Goal: Task Accomplishment & Management: Manage account settings

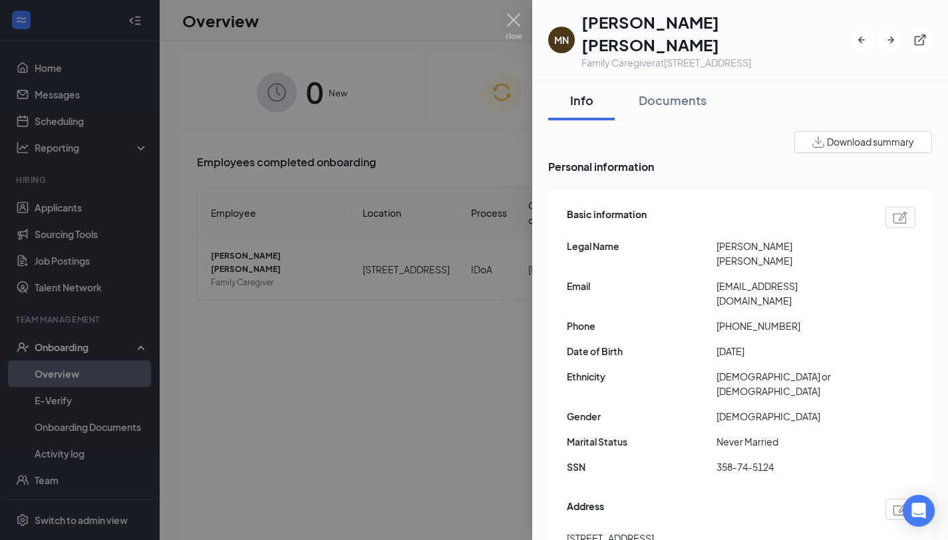
scroll to position [785, 0]
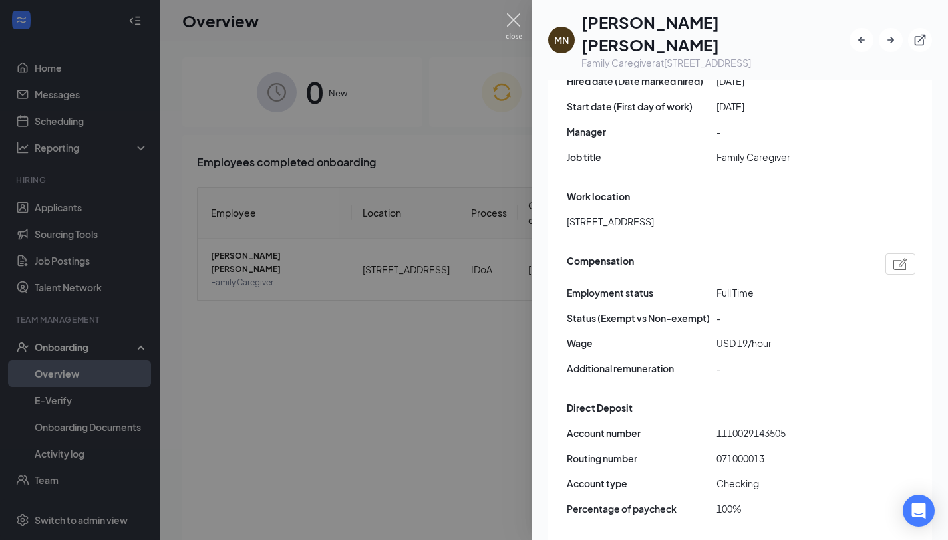
click at [514, 16] on img at bounding box center [514, 26] width 17 height 26
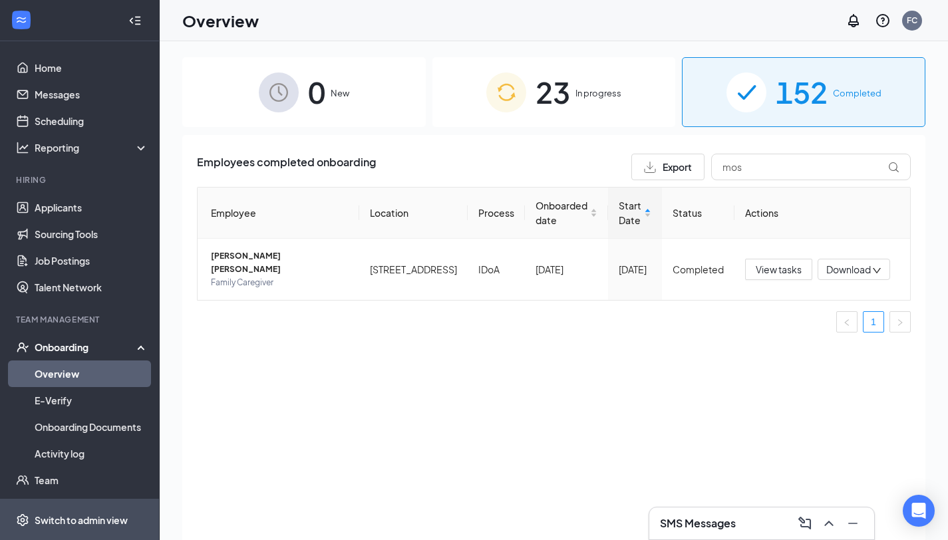
click at [98, 516] on div "Switch to admin view" at bounding box center [81, 520] width 93 height 13
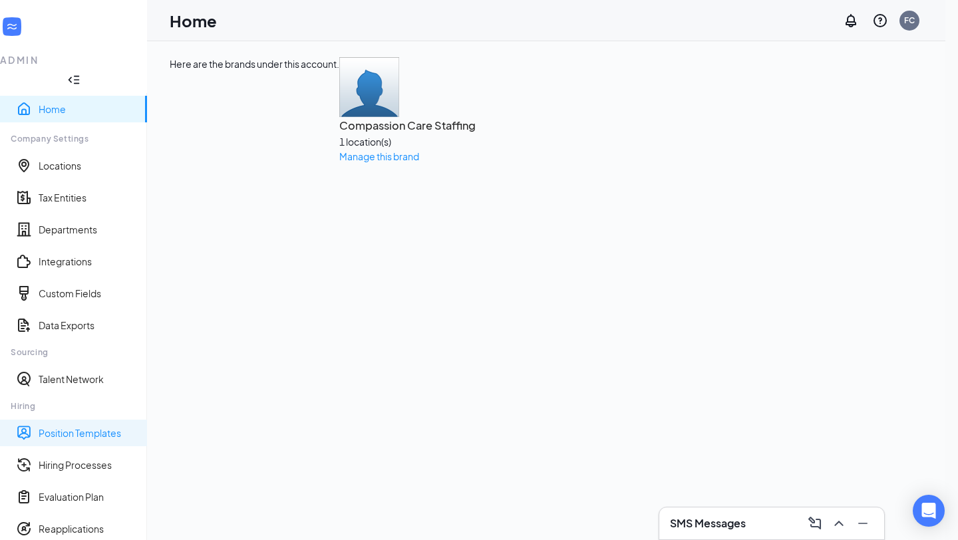
click at [80, 427] on link "Position Templates" at bounding box center [88, 433] width 98 height 13
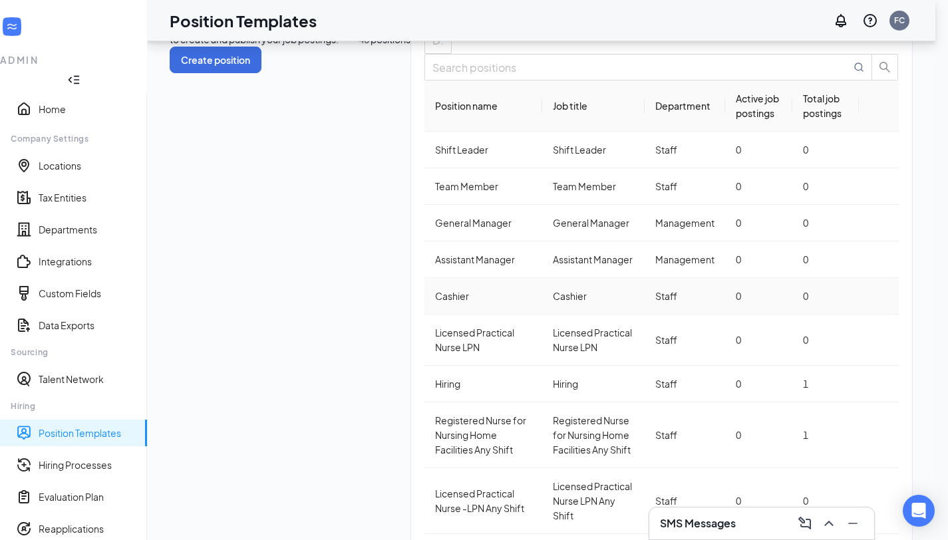
scroll to position [72, 0]
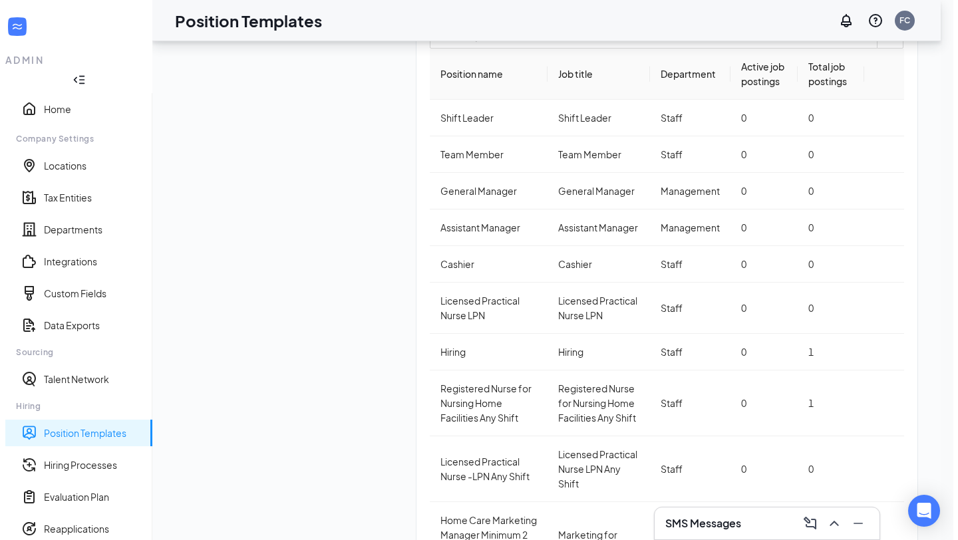
scroll to position [0, 0]
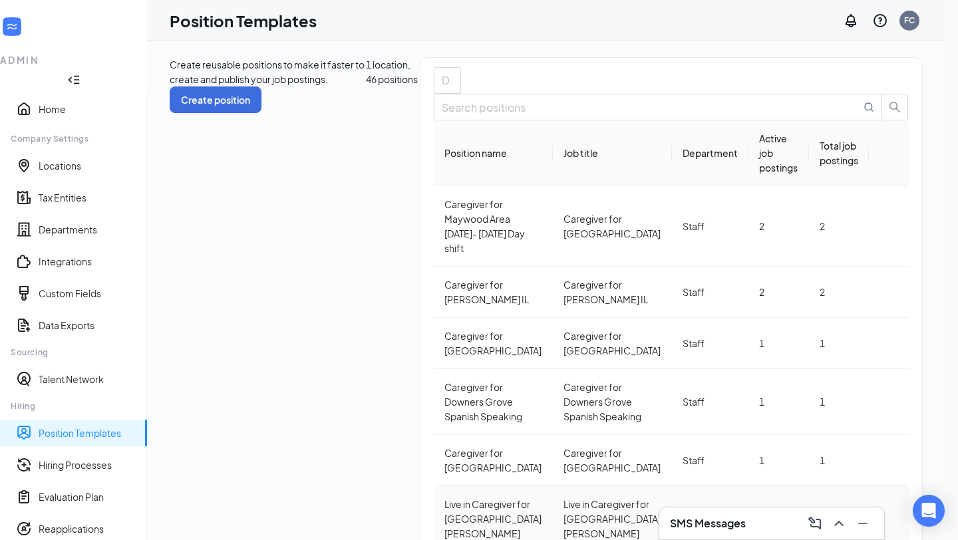
click at [889, 519] on icon "Ellipses" at bounding box center [889, 519] width 0 height 0
click at [800, 325] on span "Duplicate" at bounding box center [801, 319] width 42 height 12
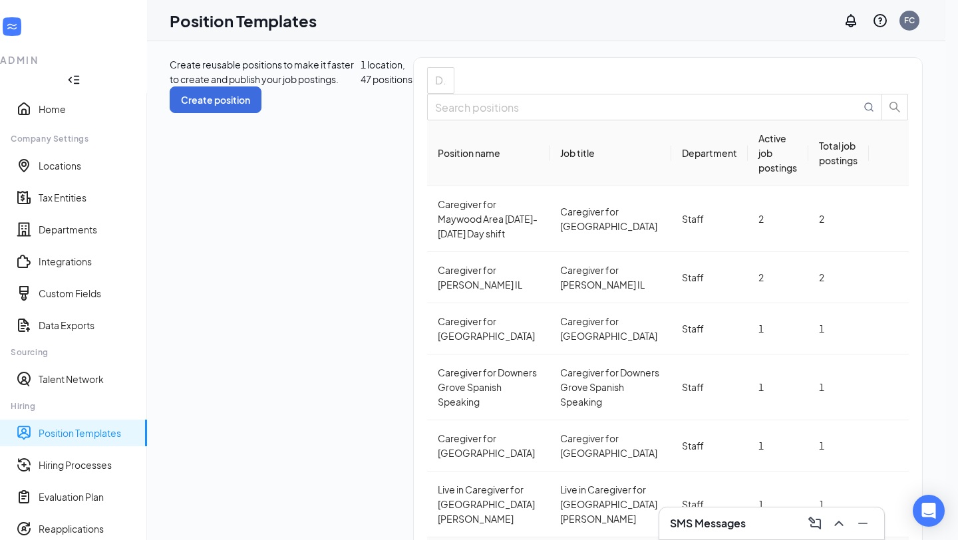
click at [796, 332] on span "Edit" at bounding box center [788, 328] width 17 height 12
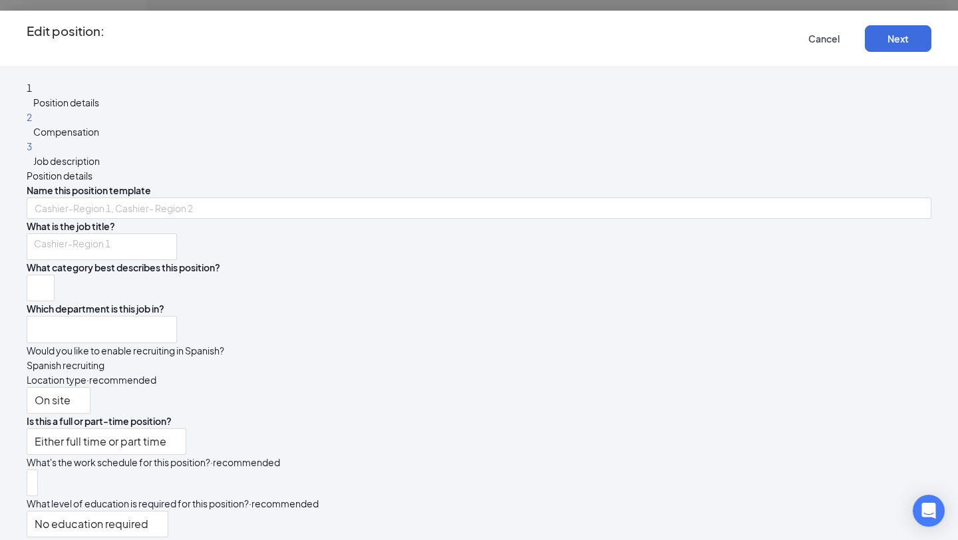
type input "Copy of Live in Caregiver for [GEOGRAPHIC_DATA][PERSON_NAME]"
type input "Live in Caregiver for [GEOGRAPHIC_DATA][PERSON_NAME]"
type input "Staff"
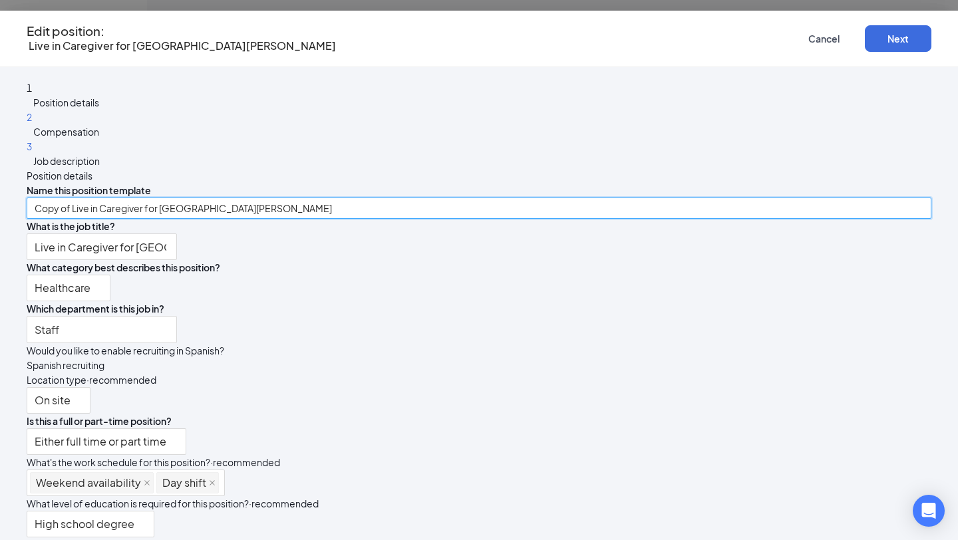
drag, startPoint x: 364, startPoint y: 161, endPoint x: 265, endPoint y: 151, distance: 99.0
click at [265, 168] on div "Position details Name this position template Copy of Live in Caregiver for [GEO…" at bounding box center [479, 380] width 905 height 425
drag, startPoint x: 407, startPoint y: 162, endPoint x: 361, endPoint y: 164, distance: 46.6
click at [361, 198] on input "Caregiver for [GEOGRAPHIC_DATA][PERSON_NAME]" at bounding box center [479, 208] width 905 height 21
drag, startPoint x: 391, startPoint y: 165, endPoint x: 281, endPoint y: 161, distance: 110.5
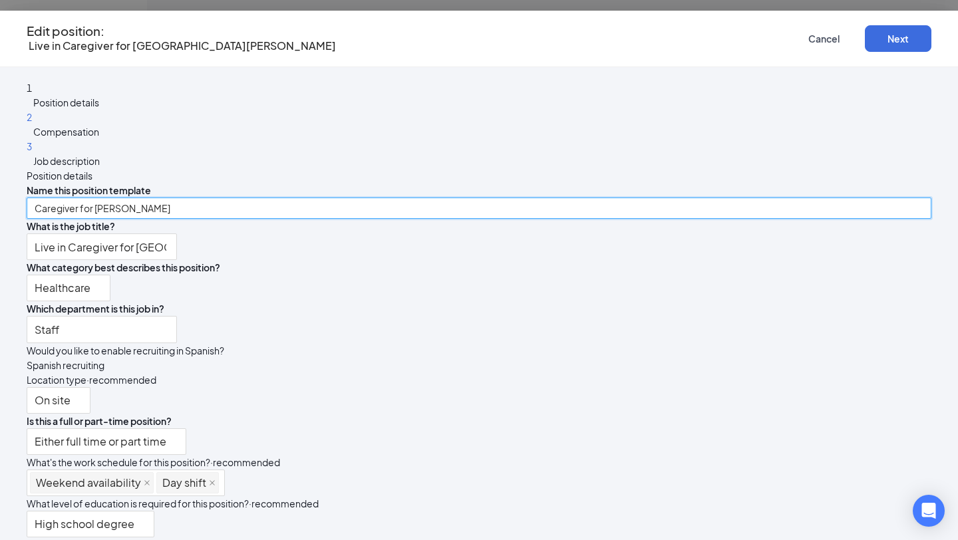
click at [281, 168] on div "Position details Name this position template Caregiver for [PERSON_NAME] What i…" at bounding box center [479, 380] width 905 height 425
paste input "on the client below?"
type input "o"
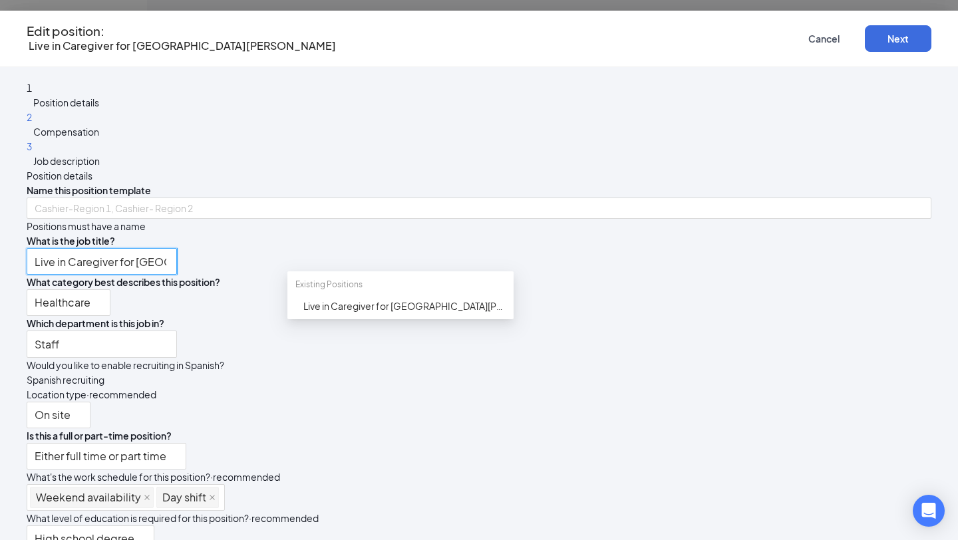
drag, startPoint x: 331, startPoint y: 256, endPoint x: 312, endPoint y: 256, distance: 19.3
click at [177, 256] on input "Live in Caregiver for [GEOGRAPHIC_DATA][PERSON_NAME]" at bounding box center [102, 261] width 150 height 27
click at [177, 257] on input "Live in Caregiver for [GEOGRAPHIC_DATA][PERSON_NAME]" at bounding box center [102, 261] width 150 height 27
drag, startPoint x: 328, startPoint y: 254, endPoint x: 266, endPoint y: 254, distance: 61.9
click at [266, 254] on div "Position details Name this position template Positions must have a name What is…" at bounding box center [479, 387] width 905 height 439
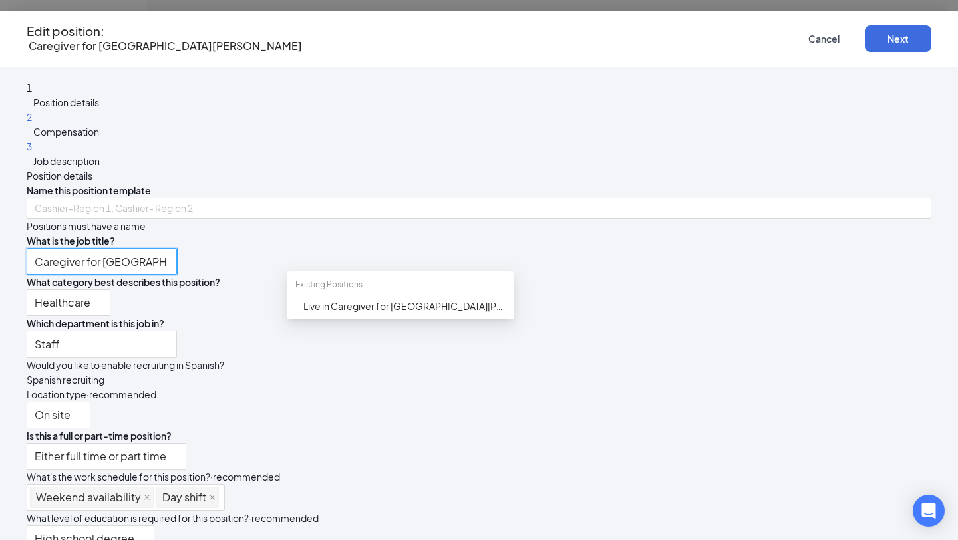
drag, startPoint x: 404, startPoint y: 254, endPoint x: 361, endPoint y: 252, distance: 43.3
click at [177, 252] on input "Caregiver for [GEOGRAPHIC_DATA][PERSON_NAME]" at bounding box center [102, 261] width 150 height 27
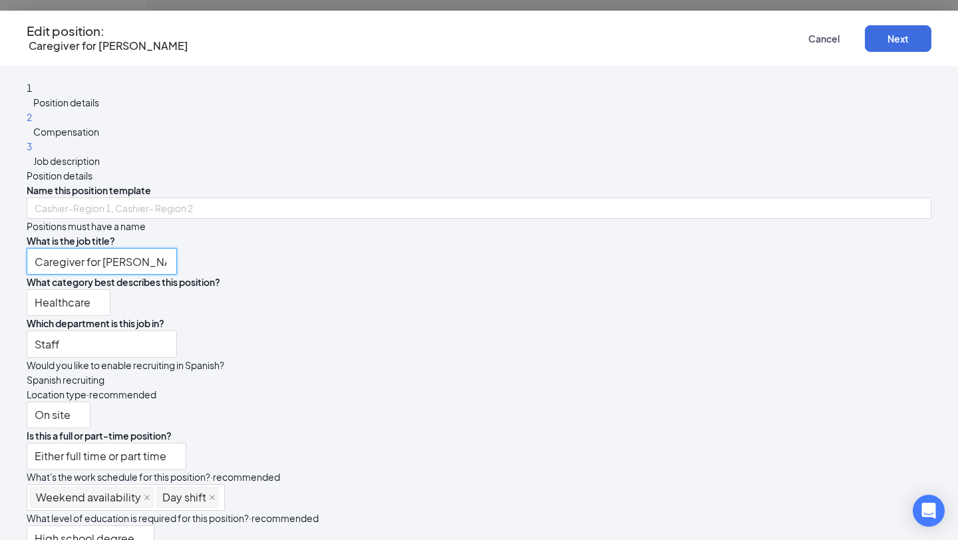
type input "Caregiver for [PERSON_NAME]"
click at [529, 255] on div "Caregiver for [PERSON_NAME]" at bounding box center [479, 261] width 905 height 27
drag, startPoint x: 400, startPoint y: 259, endPoint x: 295, endPoint y: 254, distance: 104.6
click at [177, 254] on input "Caregiver for [PERSON_NAME]" at bounding box center [102, 261] width 150 height 27
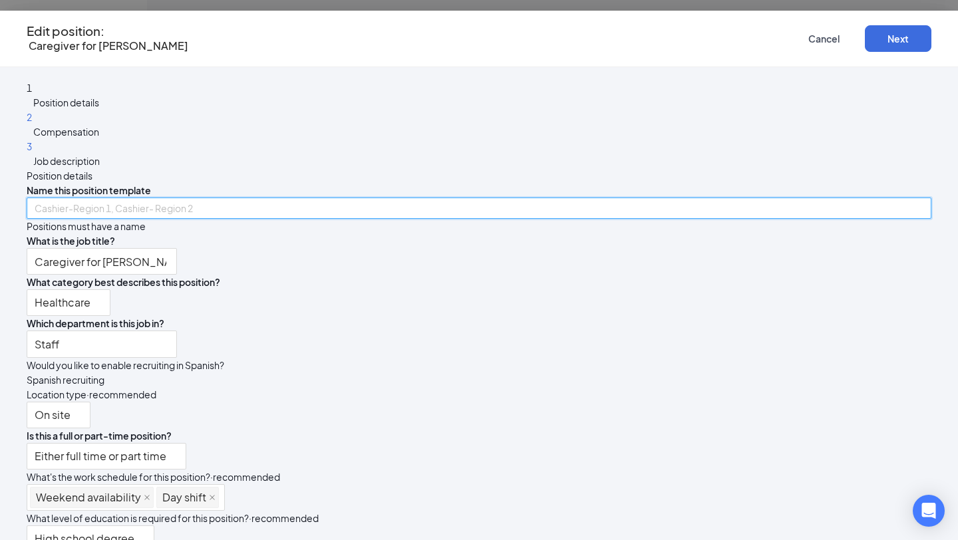
click at [317, 198] on input "text" at bounding box center [479, 208] width 905 height 21
paste input "Caregiver for [PERSON_NAME]"
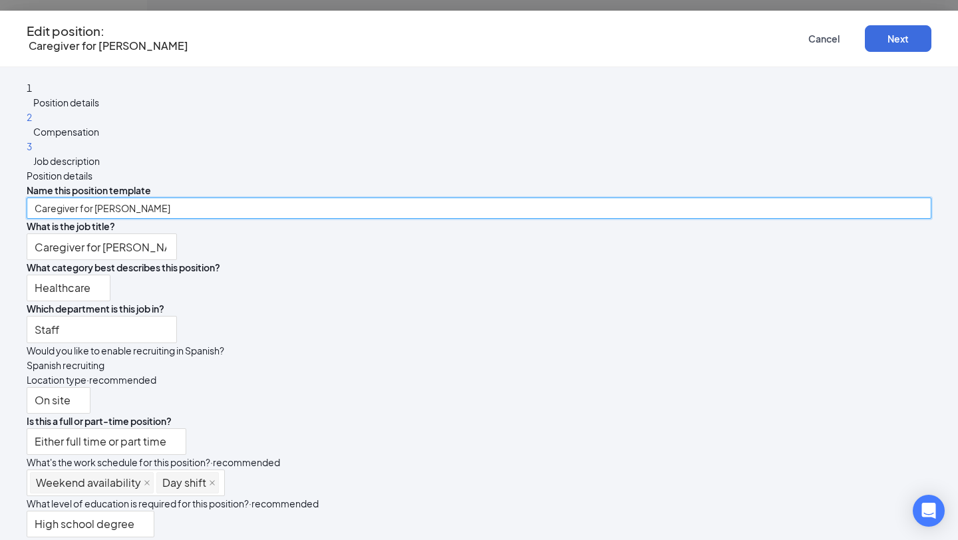
type input "Caregiver for [PERSON_NAME]"
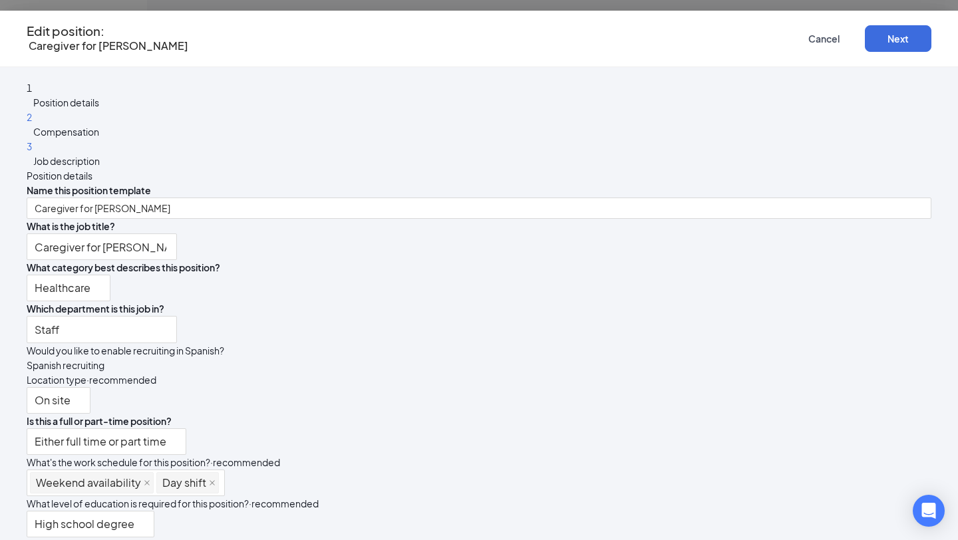
click at [421, 196] on div "Name this position template Caregiver for [PERSON_NAME] What is the job title? …" at bounding box center [479, 388] width 905 height 410
click at [875, 39] on button "Next" at bounding box center [898, 38] width 67 height 27
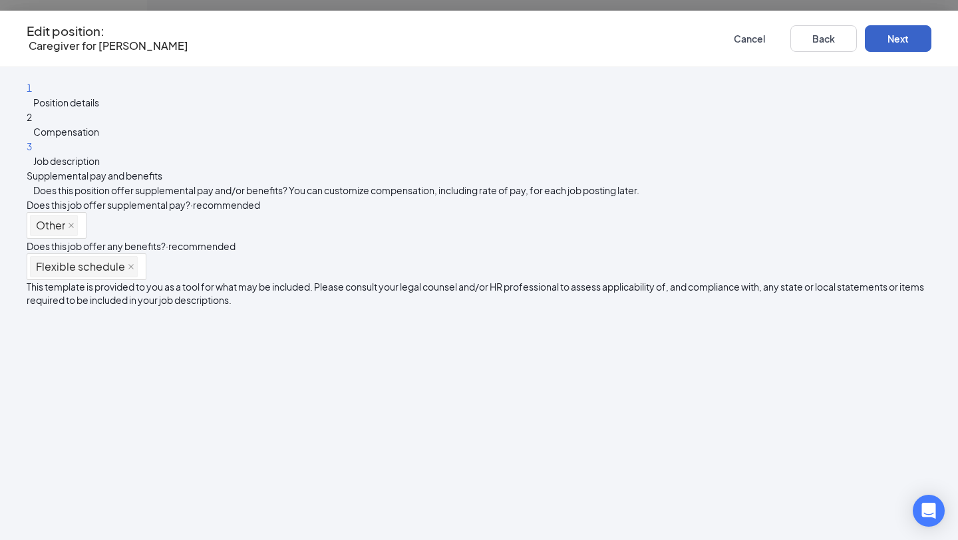
click at [875, 39] on button "Next" at bounding box center [898, 38] width 67 height 27
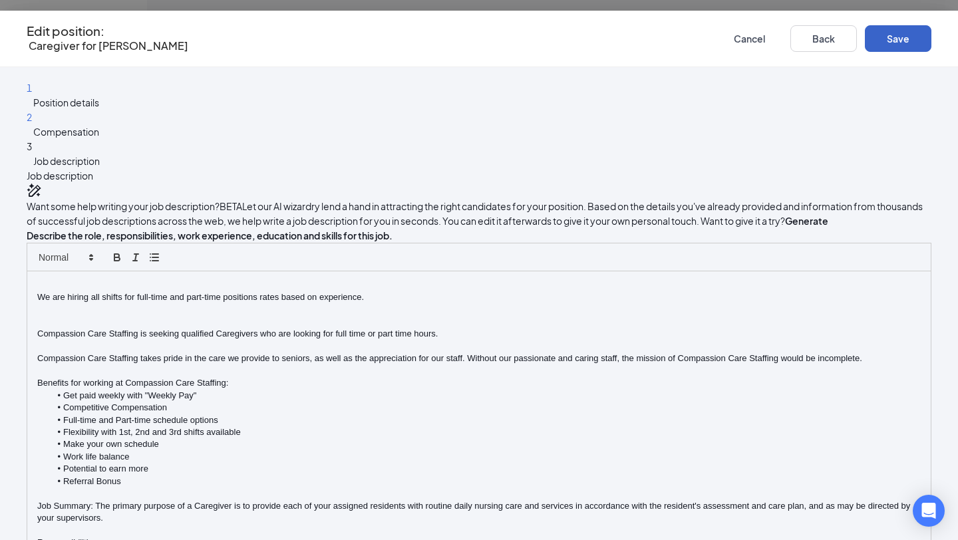
click at [875, 39] on button "Save" at bounding box center [898, 38] width 67 height 27
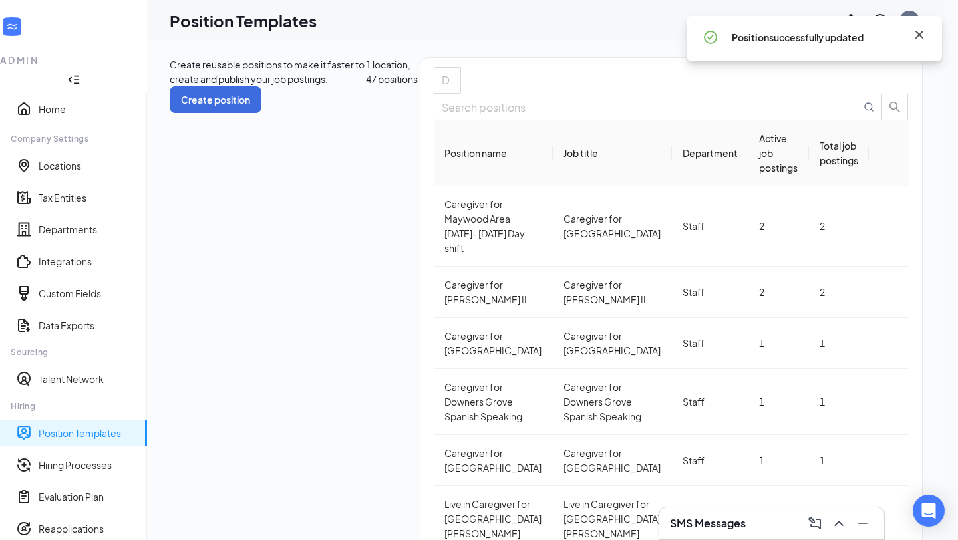
click at [916, 41] on icon "Cross" at bounding box center [920, 35] width 16 height 16
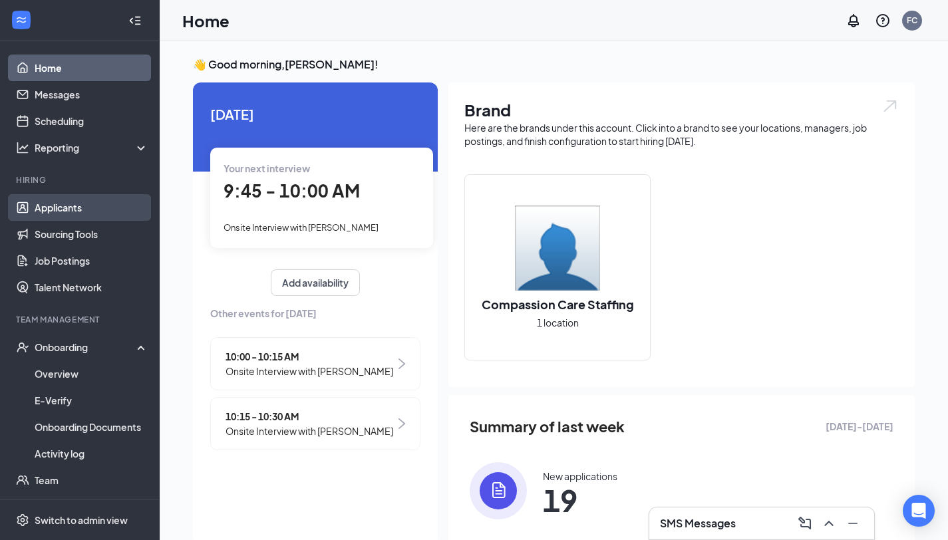
click at [54, 209] on link "Applicants" at bounding box center [92, 207] width 114 height 27
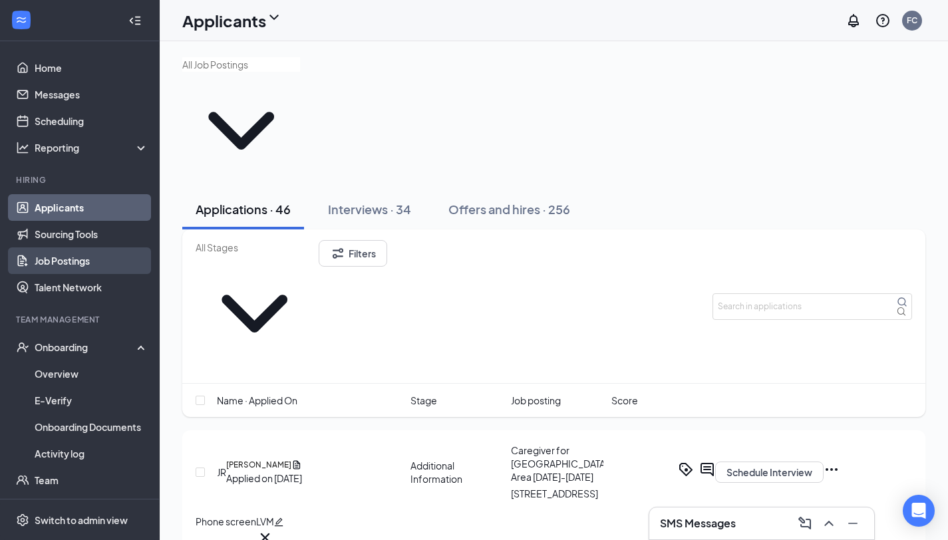
click at [66, 259] on link "Job Postings" at bounding box center [92, 261] width 114 height 27
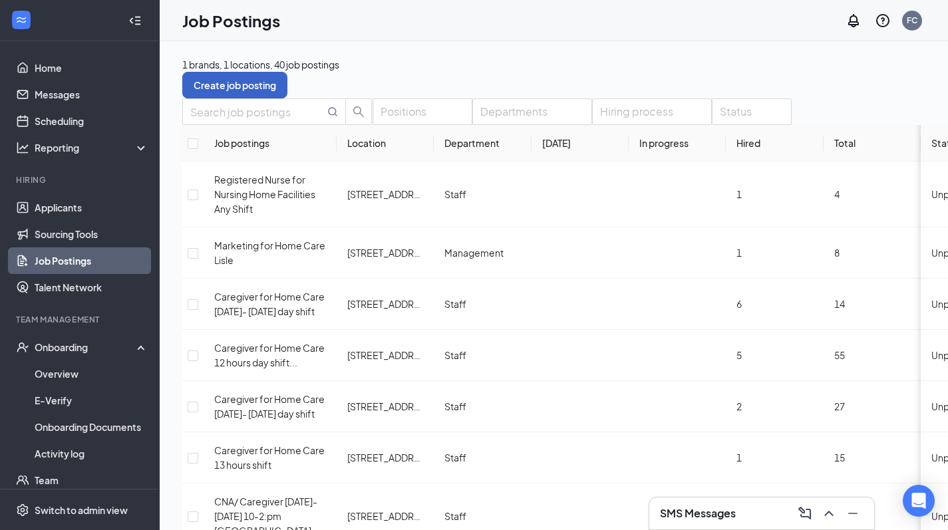
click at [287, 74] on button "Create job posting" at bounding box center [234, 85] width 105 height 27
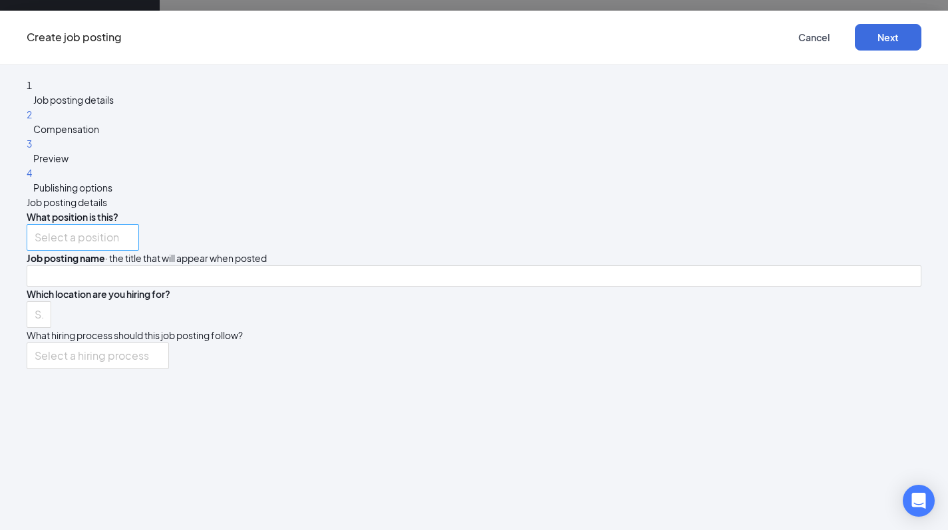
click at [122, 225] on input "search" at bounding box center [78, 237] width 87 height 25
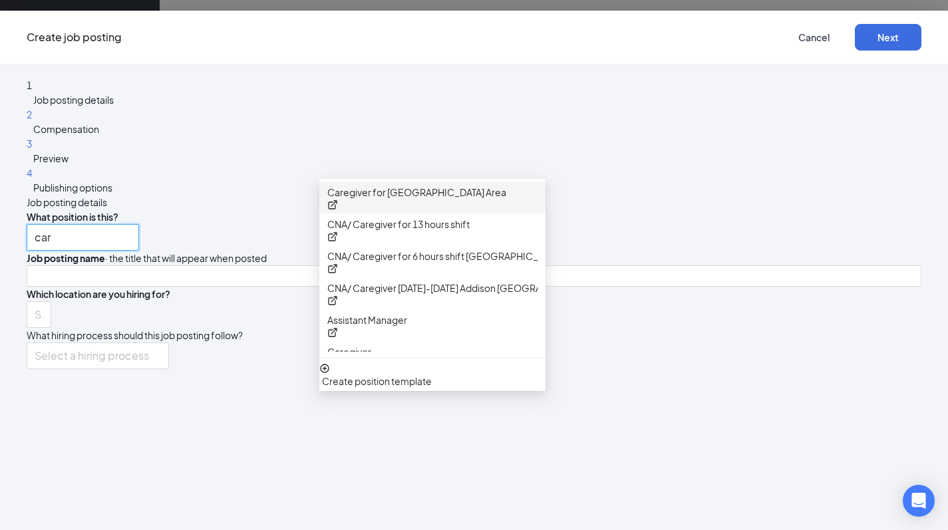
type input "care"
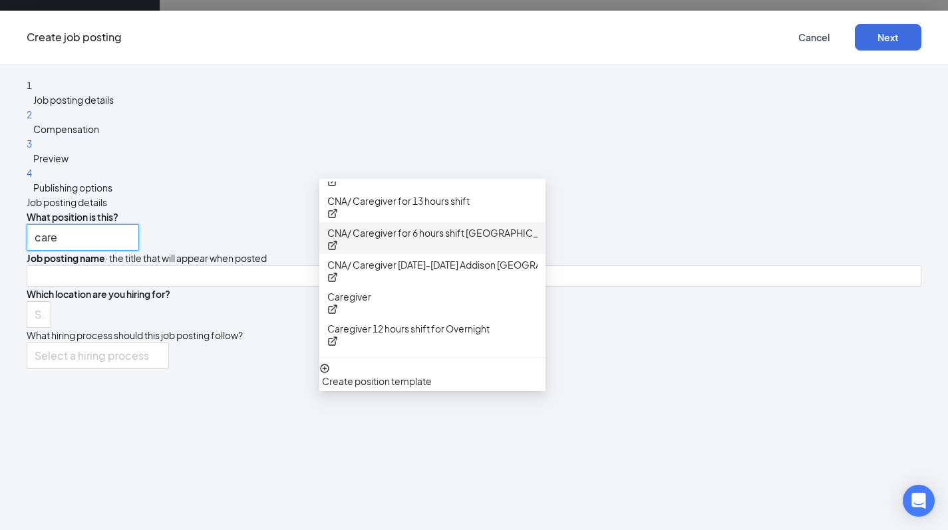
scroll to position [146, 0]
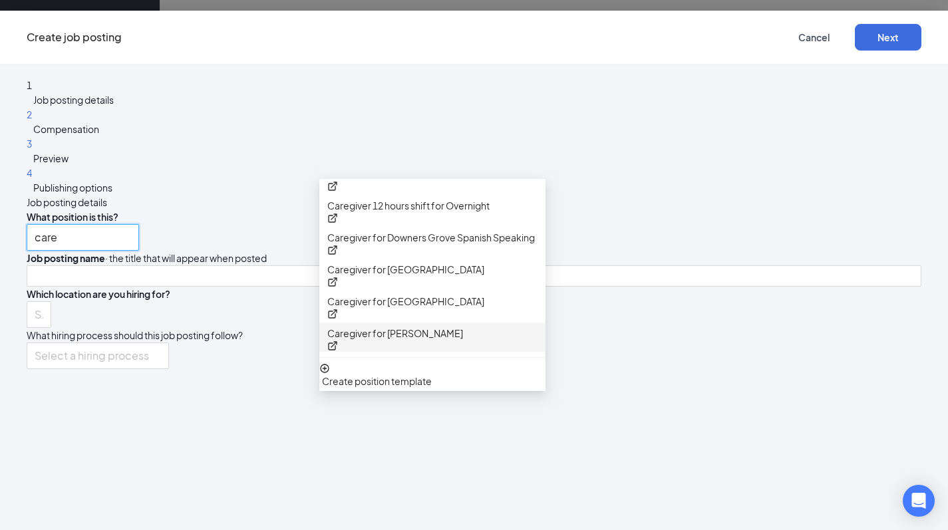
click at [419, 326] on p "Caregiver for [PERSON_NAME]" at bounding box center [395, 333] width 136 height 15
type input "Caregiver for [PERSON_NAME]"
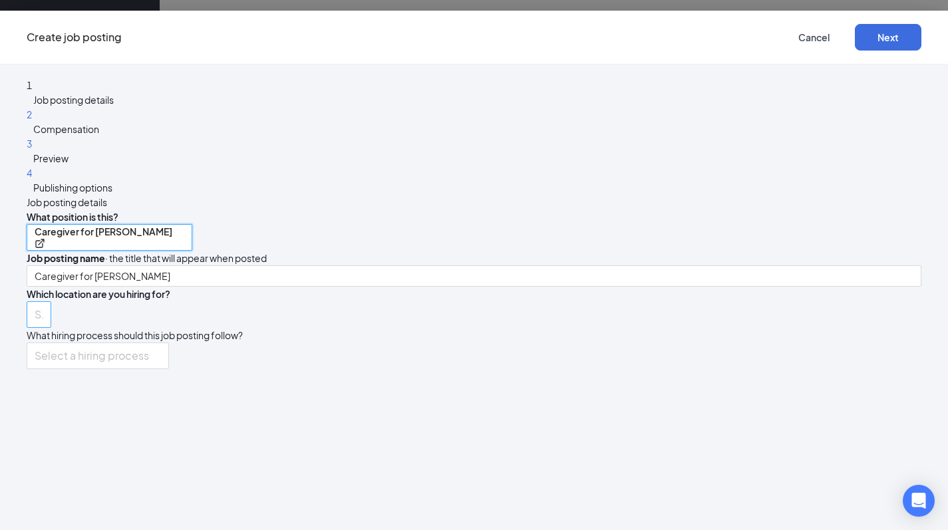
click at [35, 304] on div at bounding box center [32, 314] width 5 height 21
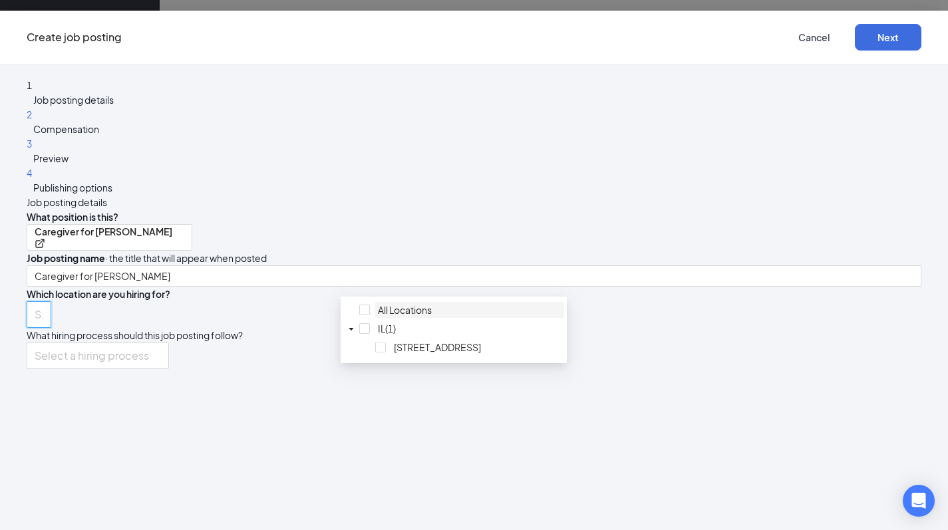
click at [378, 302] on div at bounding box center [470, 302] width 184 height 0
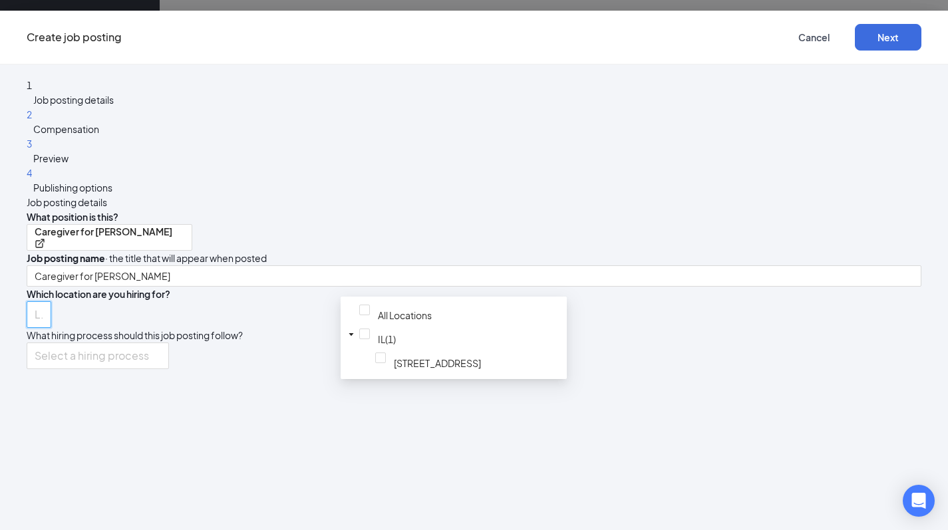
click at [170, 288] on span "Which location are you hiring for?" at bounding box center [99, 294] width 144 height 12
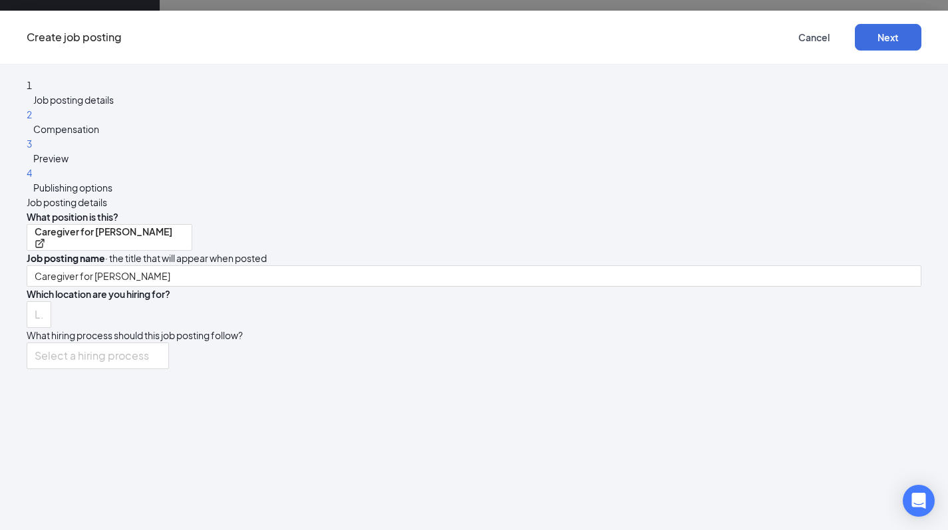
click at [170, 288] on span "Which location are you hiring for?" at bounding box center [99, 294] width 144 height 12
click at [152, 343] on input "search" at bounding box center [93, 355] width 117 height 25
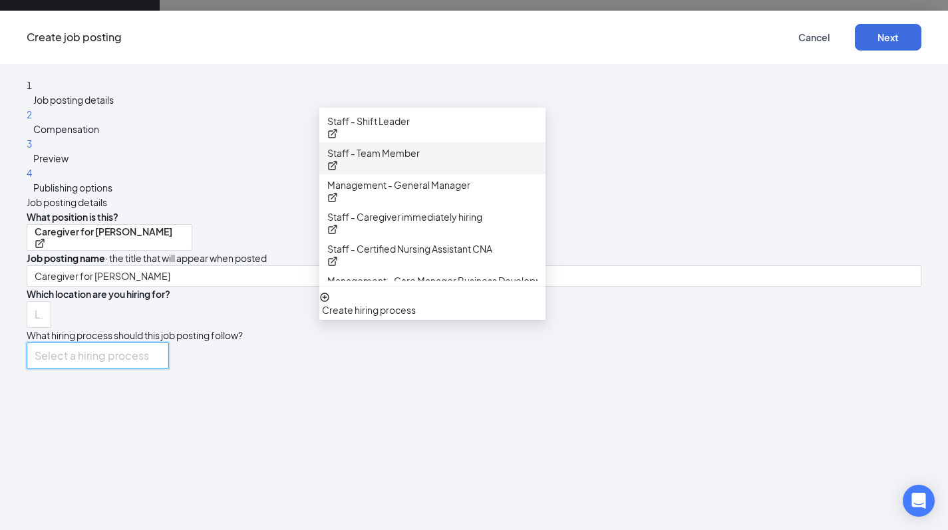
click at [698, 251] on div "Job posting name · the title that will appear when posted Caregiver for [PERSON…" at bounding box center [474, 269] width 895 height 36
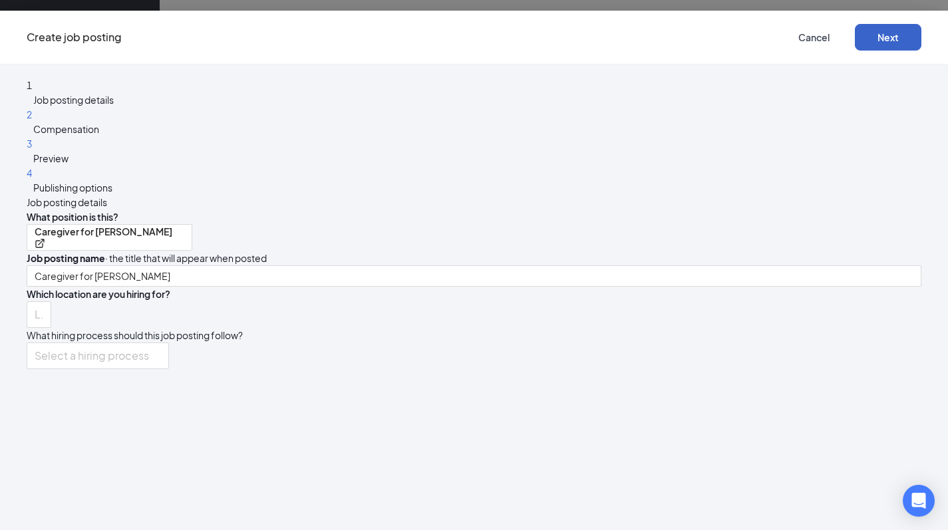
click at [860, 39] on button "Next" at bounding box center [888, 37] width 67 height 27
click at [152, 343] on input "search" at bounding box center [93, 355] width 117 height 25
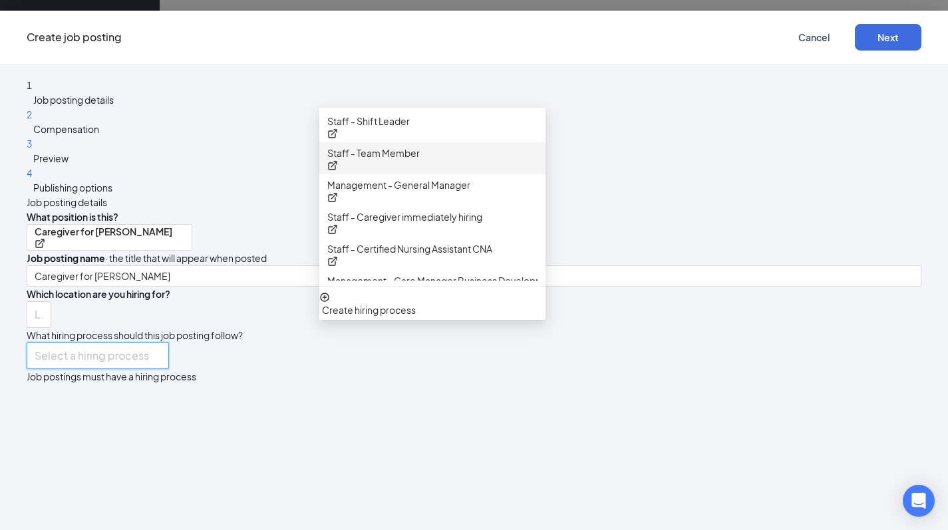
click at [407, 155] on p "Staff - Team Member" at bounding box center [373, 153] width 92 height 15
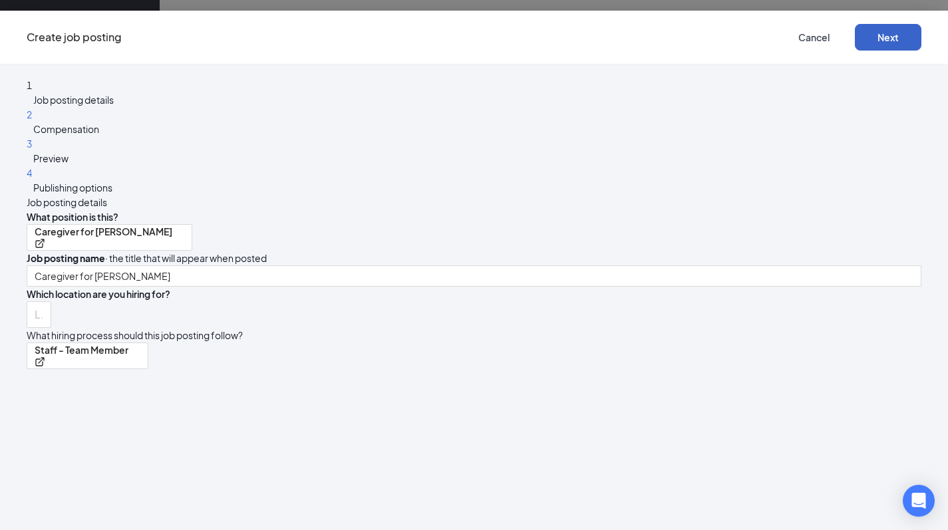
click at [862, 41] on button "Next" at bounding box center [888, 37] width 67 height 27
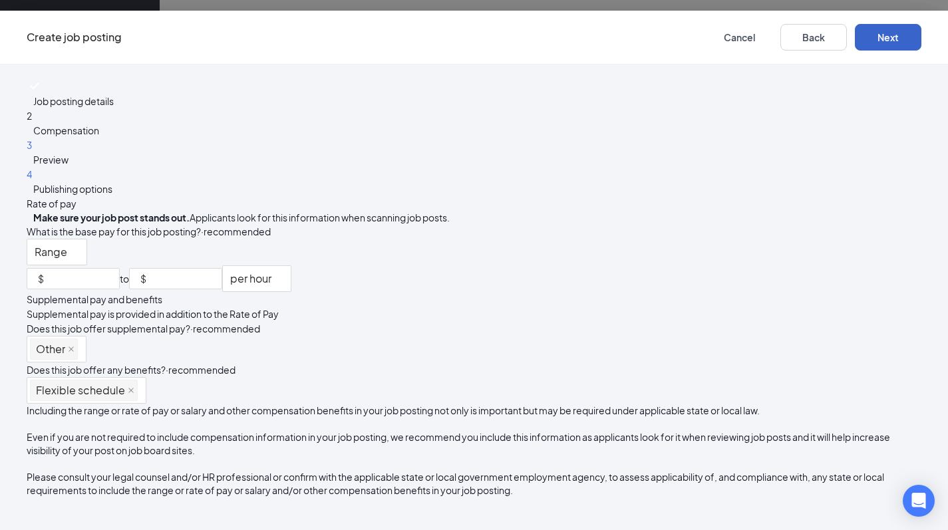
scroll to position [162, 0]
click at [862, 38] on button "Next" at bounding box center [888, 37] width 67 height 27
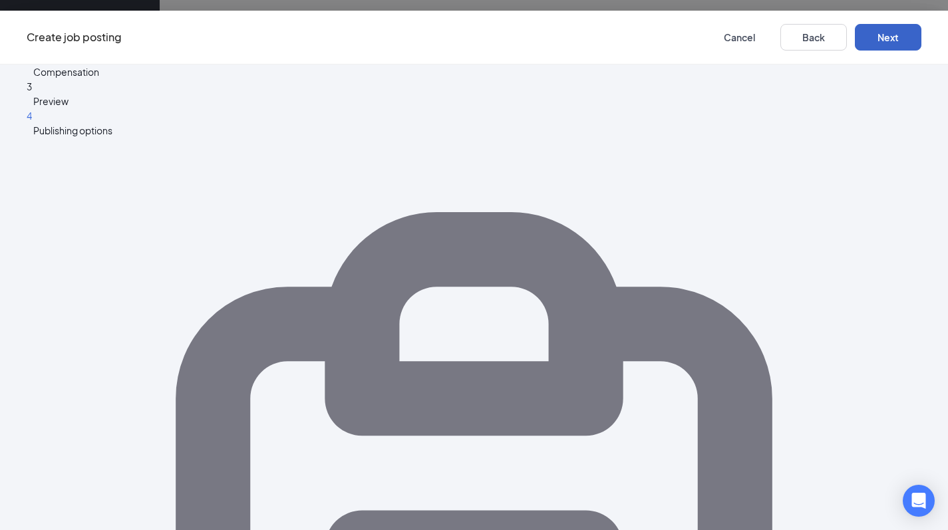
scroll to position [0, 0]
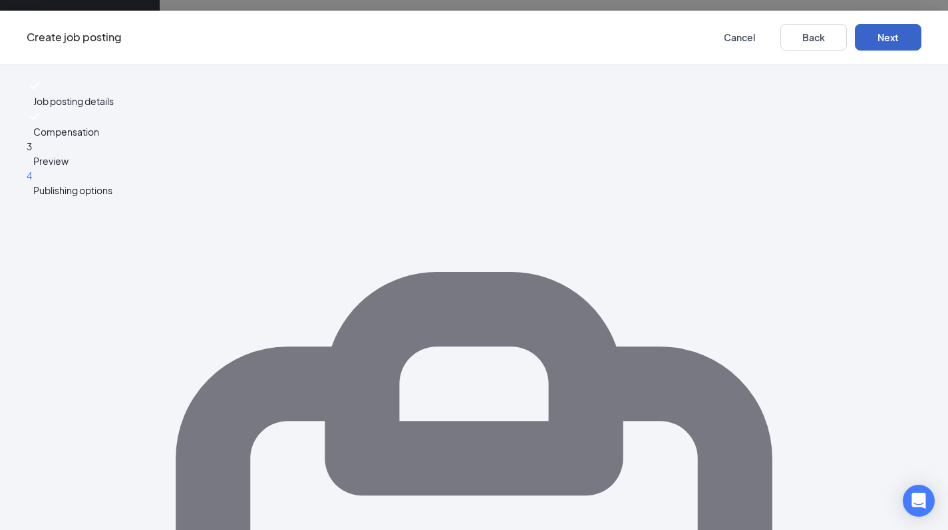
click at [855, 39] on button "Next" at bounding box center [888, 37] width 67 height 27
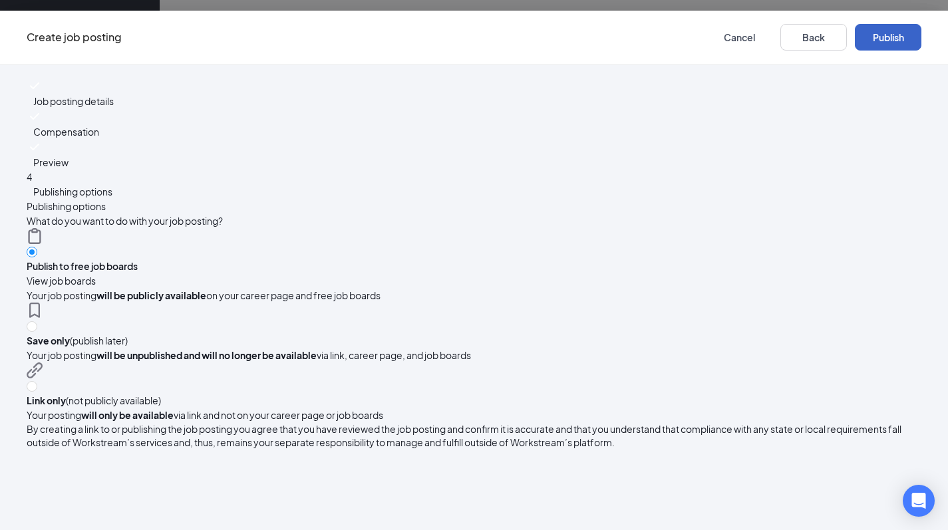
click at [855, 39] on button "Publish" at bounding box center [888, 37] width 67 height 27
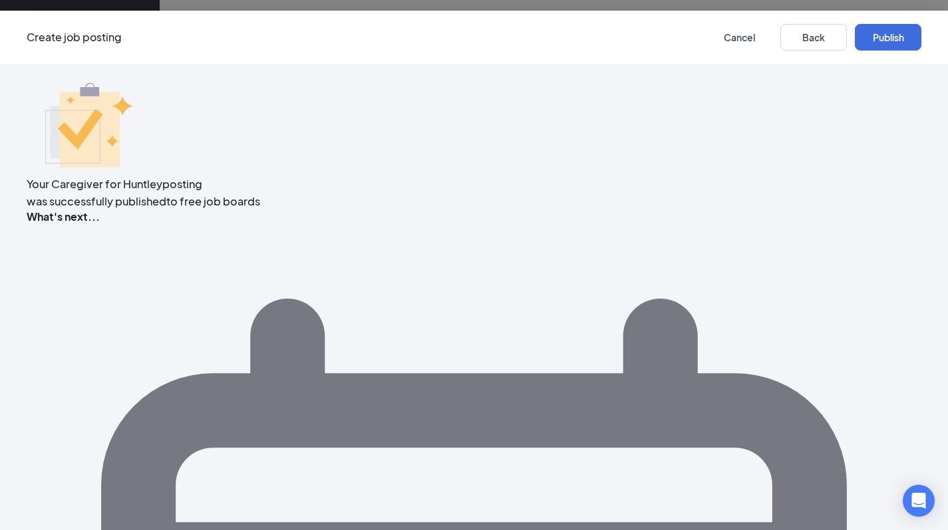
scroll to position [44, 0]
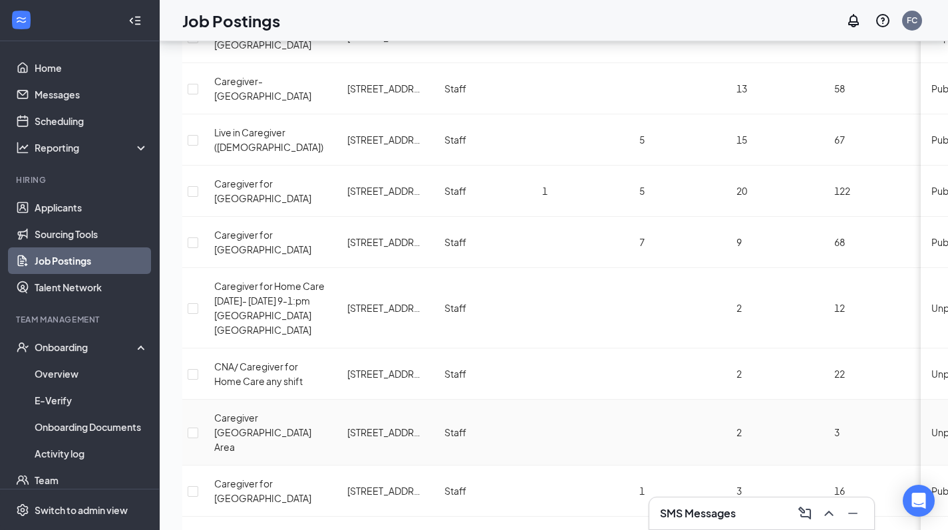
scroll to position [709, 0]
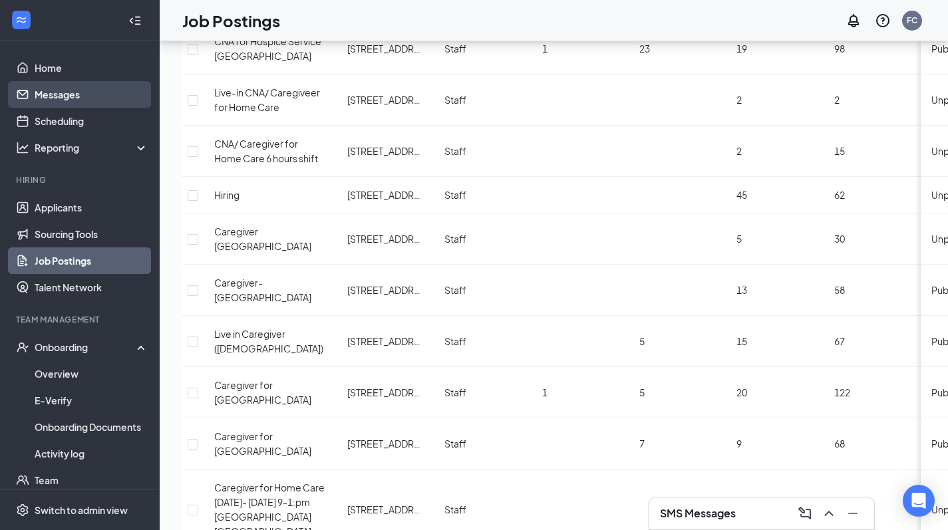
click at [62, 96] on link "Messages" at bounding box center [92, 94] width 114 height 27
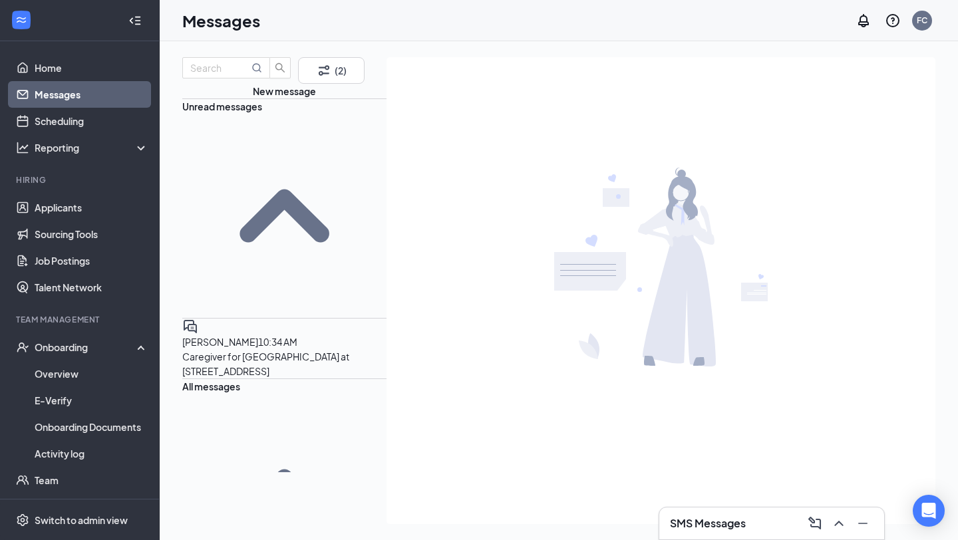
click at [246, 349] on p "Caregiver for [GEOGRAPHIC_DATA] at [STREET_ADDRESS]" at bounding box center [284, 363] width 204 height 29
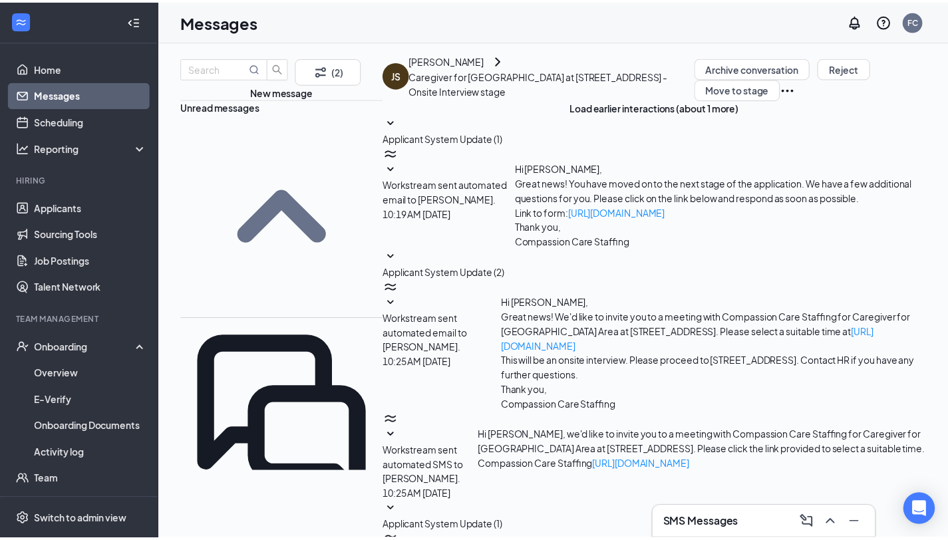
scroll to position [256, 0]
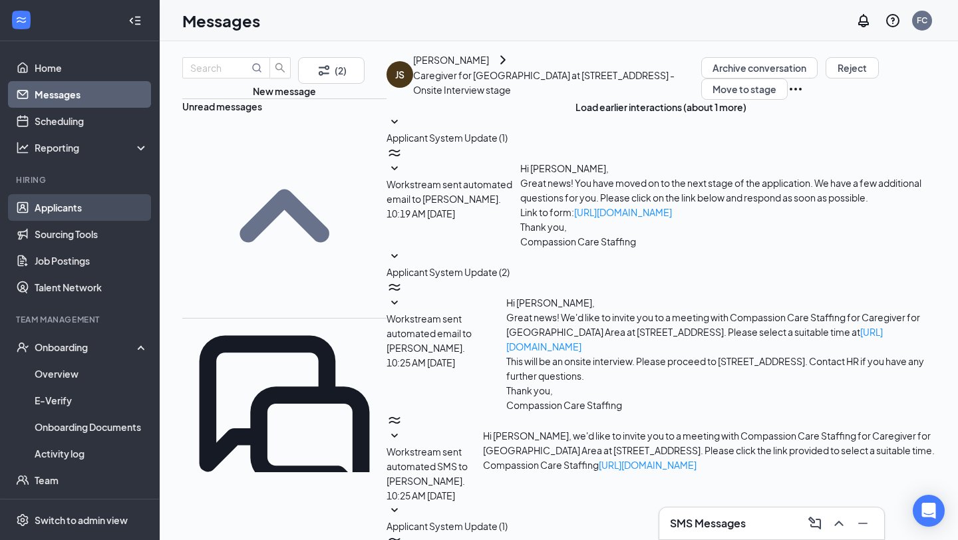
click at [54, 204] on link "Applicants" at bounding box center [92, 207] width 114 height 27
